Goal: Information Seeking & Learning: Check status

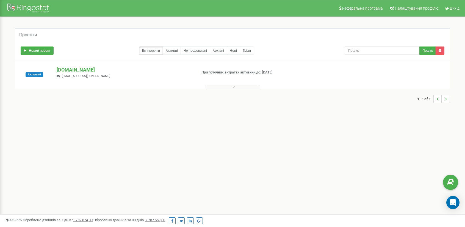
click at [227, 86] on button at bounding box center [232, 87] width 55 height 4
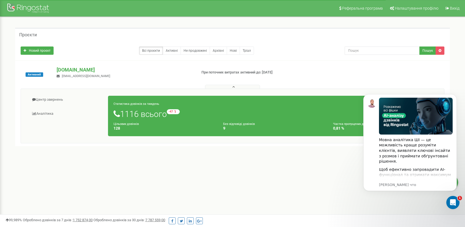
click at [233, 159] on div "1 - 1 of 1" at bounding box center [232, 155] width 434 height 19
click at [393, 184] on p "[PERSON_NAME] что" at bounding box center [416, 184] width 74 height 5
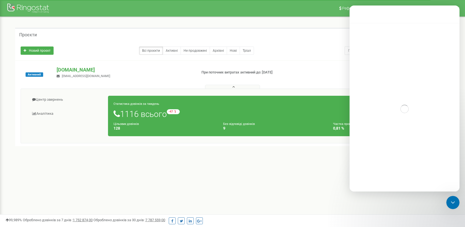
click at [320, 175] on div "Проєкти Новий проєкт Всі проєкти Активні Не продовжені Архівні [GEOGRAPHIC_DATA…" at bounding box center [232, 97] width 456 height 160
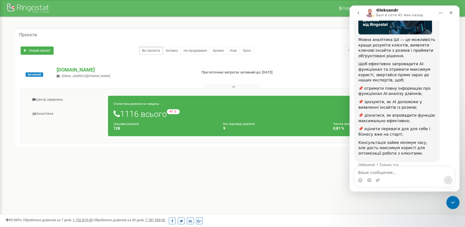
scroll to position [61, 0]
click at [452, 10] on icon "Закрыть" at bounding box center [450, 12] width 4 height 4
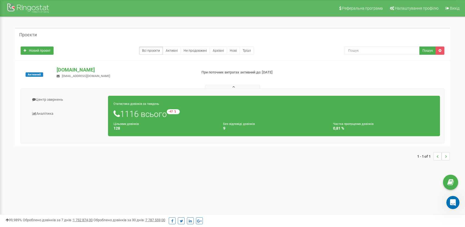
click at [446, 155] on icon "..." at bounding box center [446, 156] width 2 height 8
click at [198, 111] on span "відносно минулого тижня" at bounding box center [202, 111] width 49 height 3
click at [176, 111] on icon at bounding box center [175, 111] width 2 height 3
click at [118, 125] on div "Цільових дзвінків 128" at bounding box center [164, 125] width 110 height 9
click at [127, 111] on h1 "1116 всього -47 відносно минулого тижня" at bounding box center [273, 113] width 321 height 9
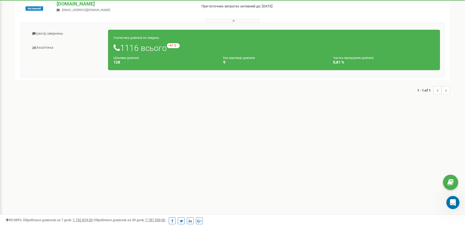
scroll to position [0, 0]
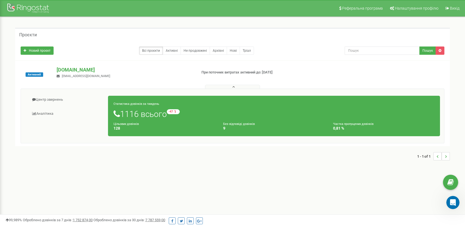
click at [137, 120] on div "Статистика дзвінків за тиждень 1116 всього -47 відносно минулого тижня Цільових…" at bounding box center [274, 116] width 332 height 40
click at [180, 122] on div "Цільових дзвінків 128" at bounding box center [164, 125] width 110 height 9
click at [230, 85] on button at bounding box center [232, 87] width 55 height 4
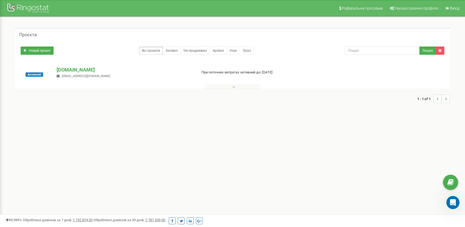
click at [230, 87] on button at bounding box center [232, 87] width 55 height 4
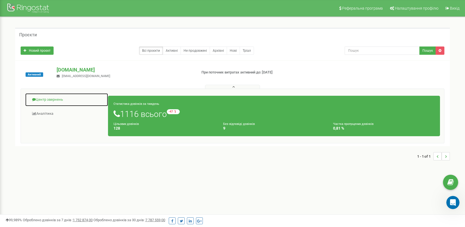
click at [51, 102] on link "Центр звернень" at bounding box center [66, 99] width 83 height 13
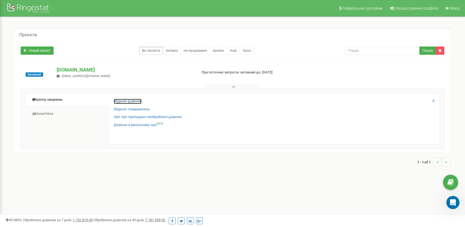
click at [135, 101] on link "Журнал дзвінків" at bounding box center [128, 101] width 28 height 5
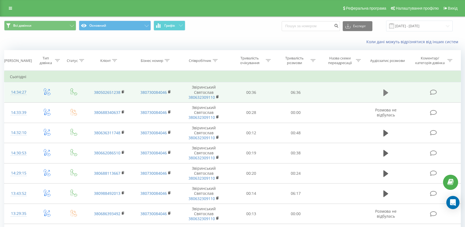
click at [385, 93] on icon at bounding box center [385, 92] width 5 height 7
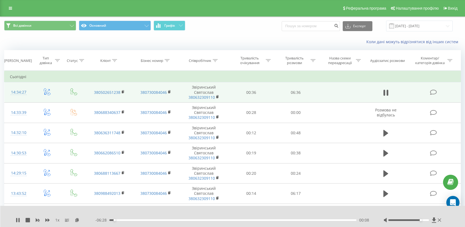
drag, startPoint x: 408, startPoint y: 219, endPoint x: 421, endPoint y: 221, distance: 13.8
click at [421, 221] on div at bounding box center [412, 219] width 59 height 5
click at [385, 94] on icon at bounding box center [385, 93] width 5 height 8
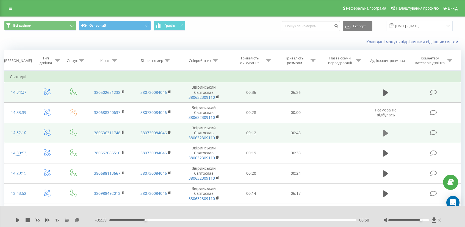
click at [385, 132] on icon at bounding box center [385, 133] width 5 height 7
